Goal: Information Seeking & Learning: Check status

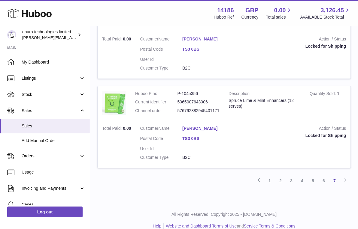
click at [258, 103] on td "Description Spruce Lime & Mint Enhancers (12 serves)" at bounding box center [264, 104] width 81 height 35
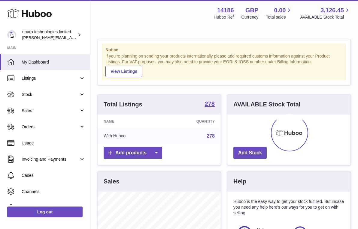
scroll to position [94, 123]
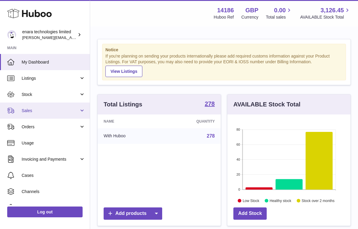
click at [56, 110] on span "Sales" at bounding box center [50, 111] width 57 height 6
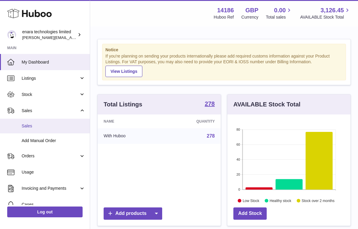
click at [52, 125] on span "Sales" at bounding box center [54, 126] width 64 height 6
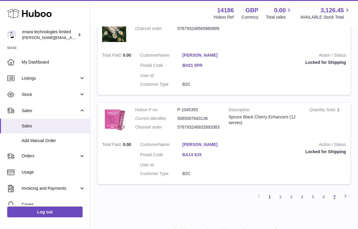
click at [335, 192] on link "7" at bounding box center [334, 197] width 11 height 11
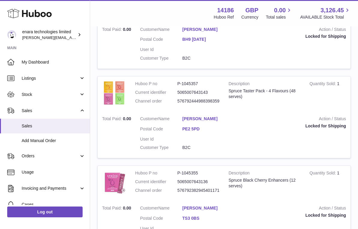
scroll to position [153, 0]
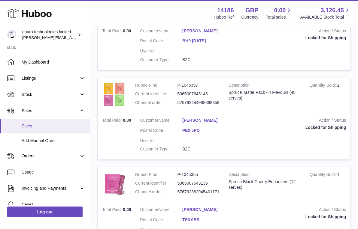
click at [72, 126] on span "Sales" at bounding box center [54, 126] width 64 height 6
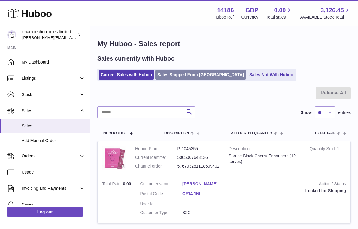
click at [205, 72] on link "Sales Shipped From [GEOGRAPHIC_DATA]" at bounding box center [200, 75] width 91 height 10
